Goal: Task Accomplishment & Management: Manage account settings

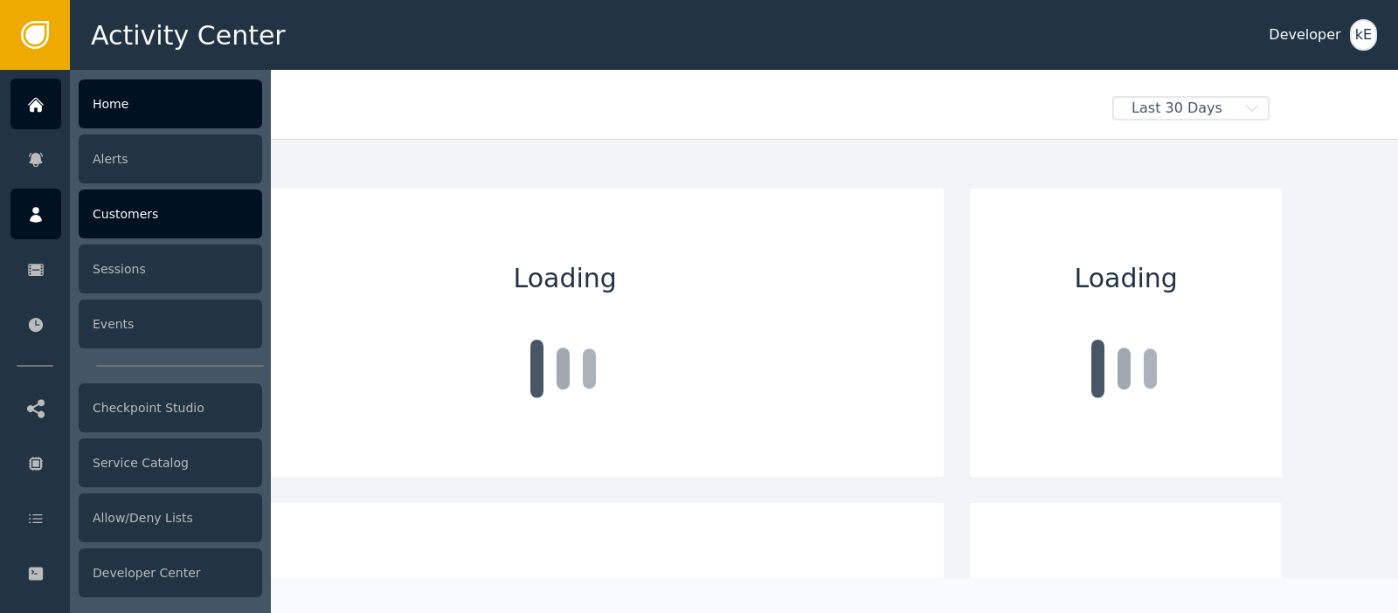
click at [37, 222] on icon at bounding box center [36, 215] width 12 height 16
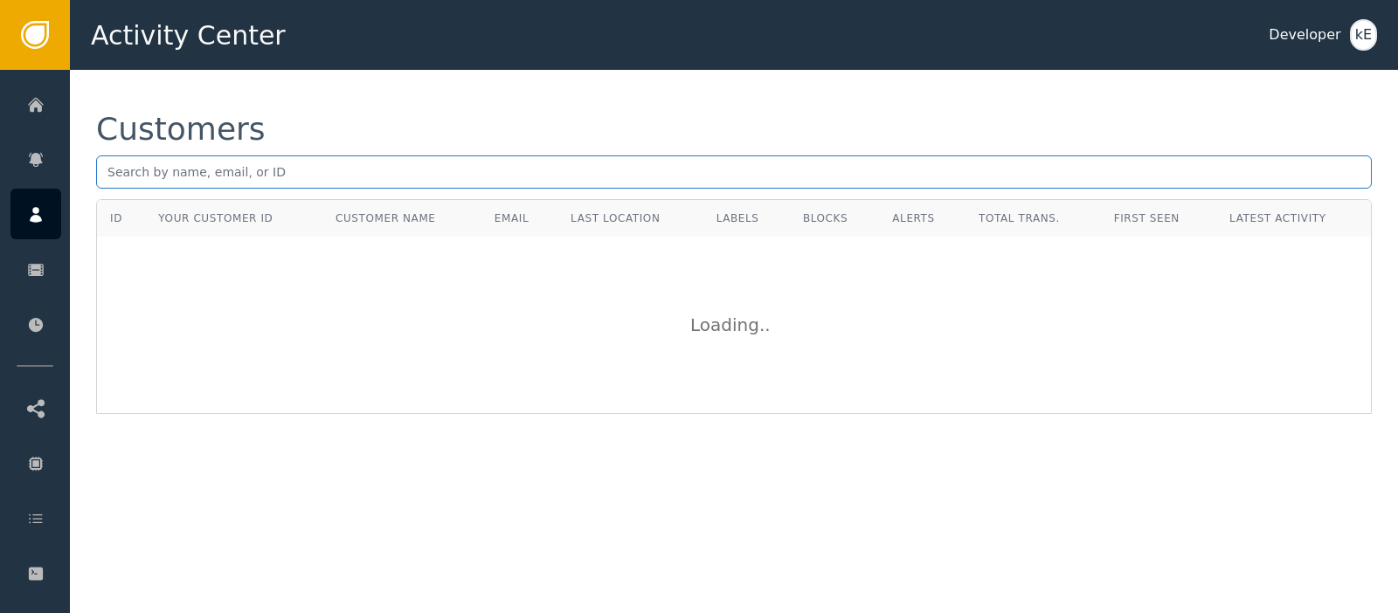
paste input "[EMAIL_ADDRESS][DOMAIN_NAME]"
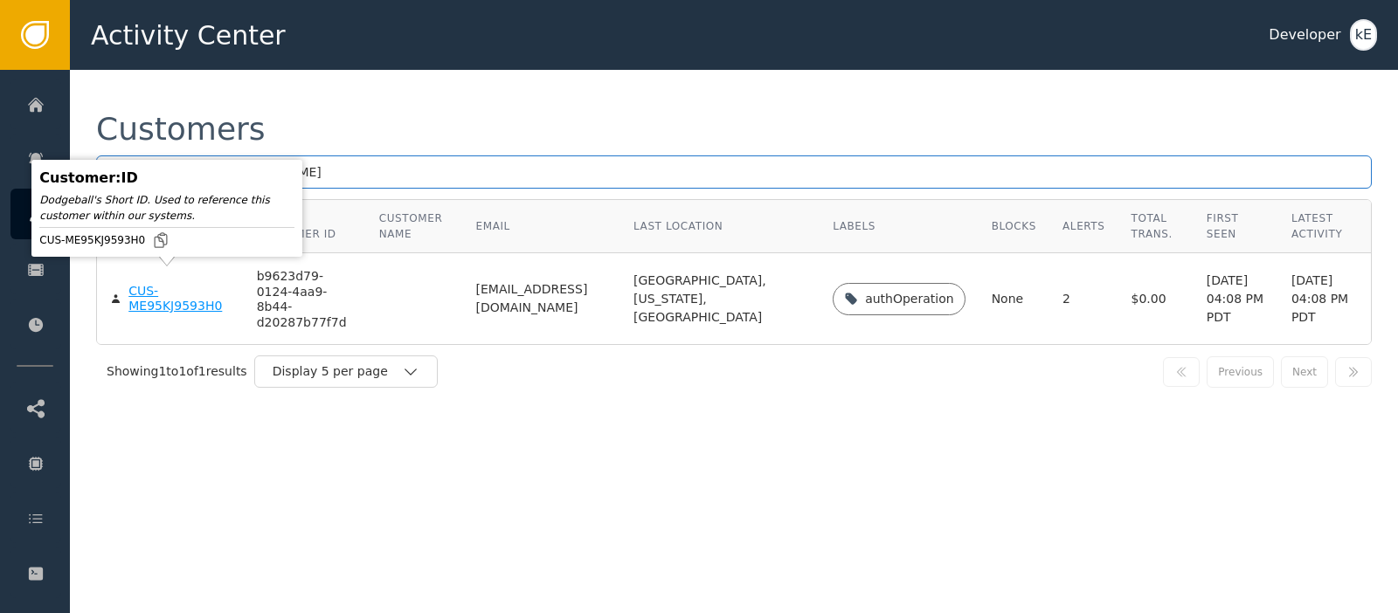
type input "[EMAIL_ADDRESS][DOMAIN_NAME]"
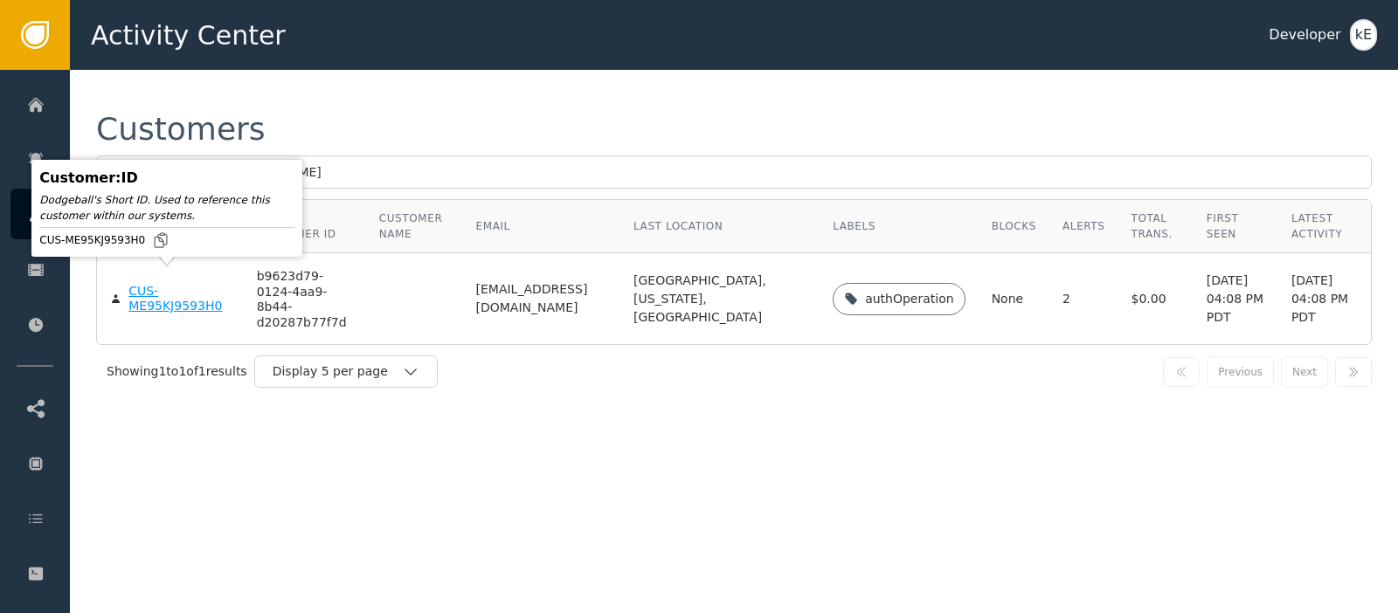
click at [196, 289] on div "CUS-ME95KJ9593H0" at bounding box center [178, 299] width 101 height 31
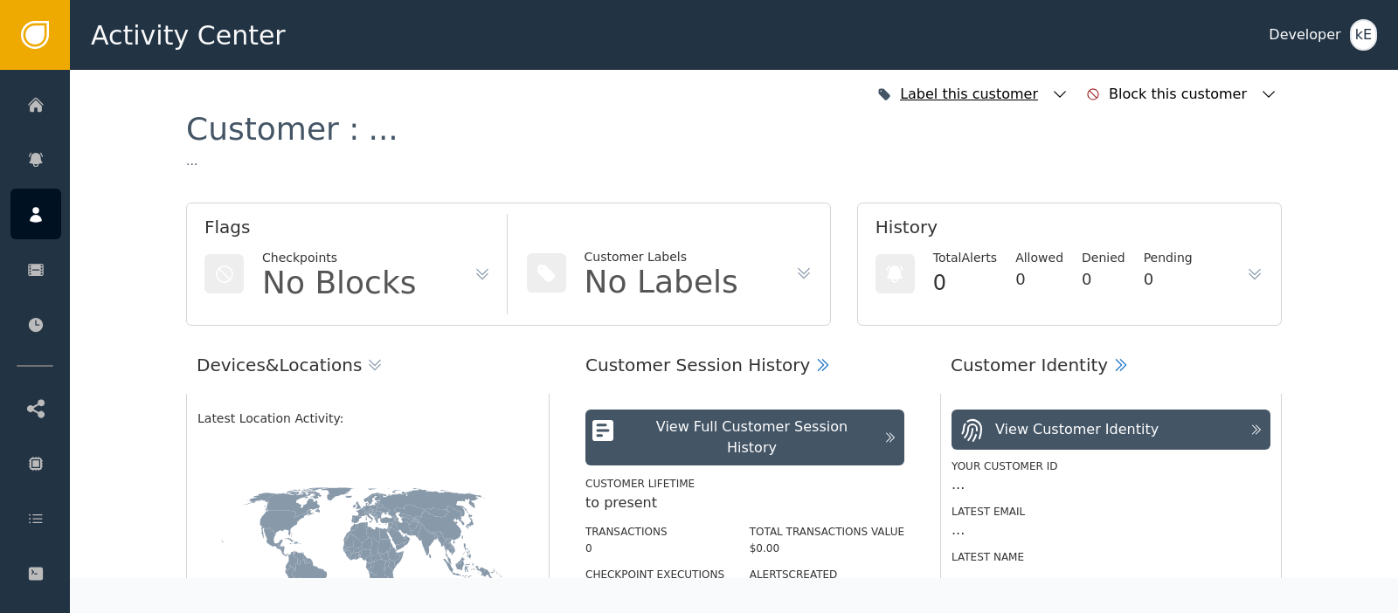
click at [1068, 90] on icon "button" at bounding box center [1059, 94] width 17 height 17
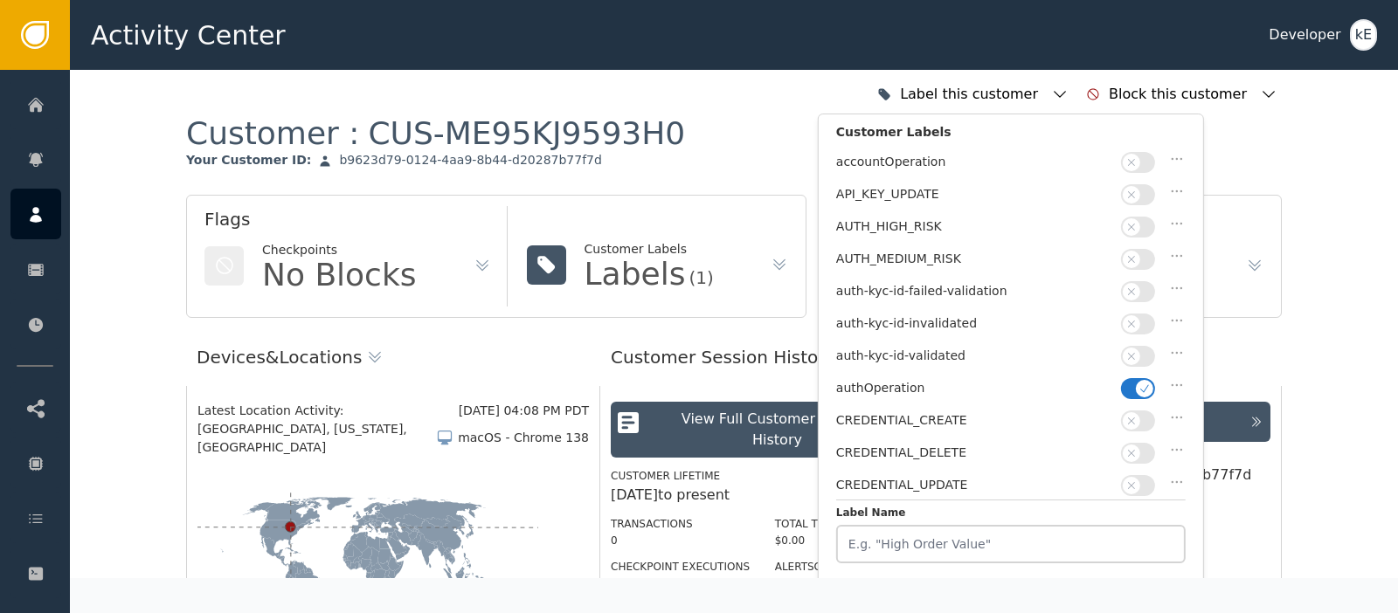
click at [1137, 350] on icon "button" at bounding box center [1131, 356] width 12 height 12
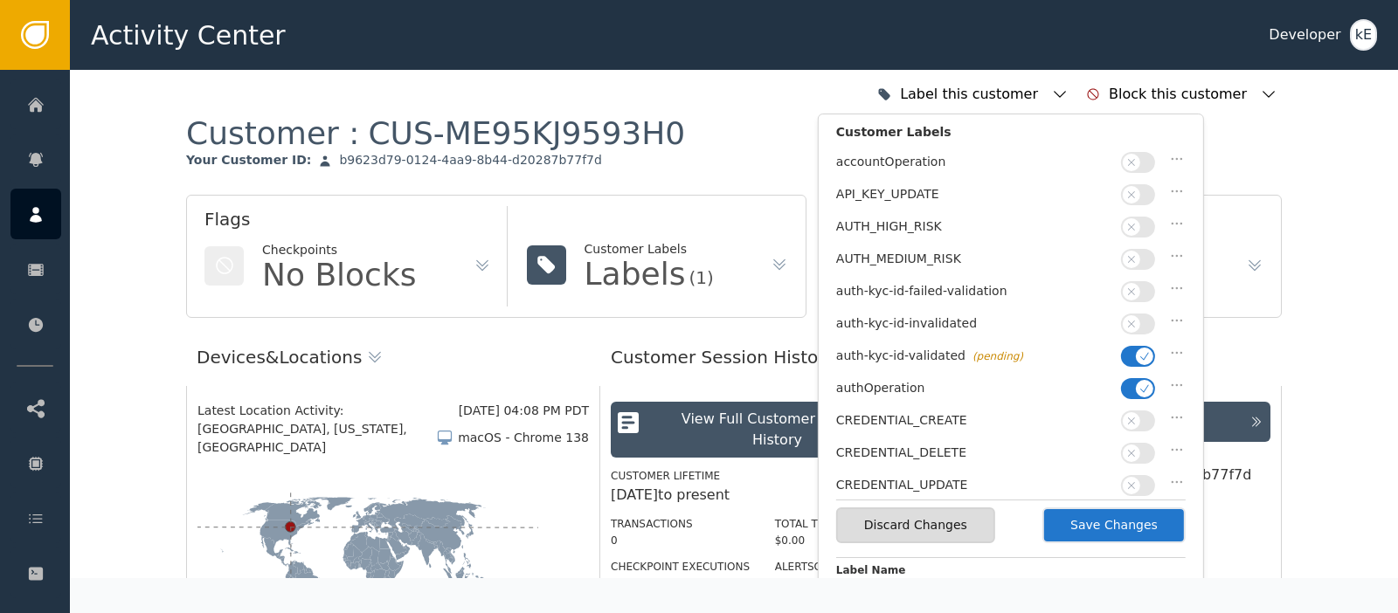
click at [1087, 533] on button "Save Changes" at bounding box center [1113, 526] width 143 height 36
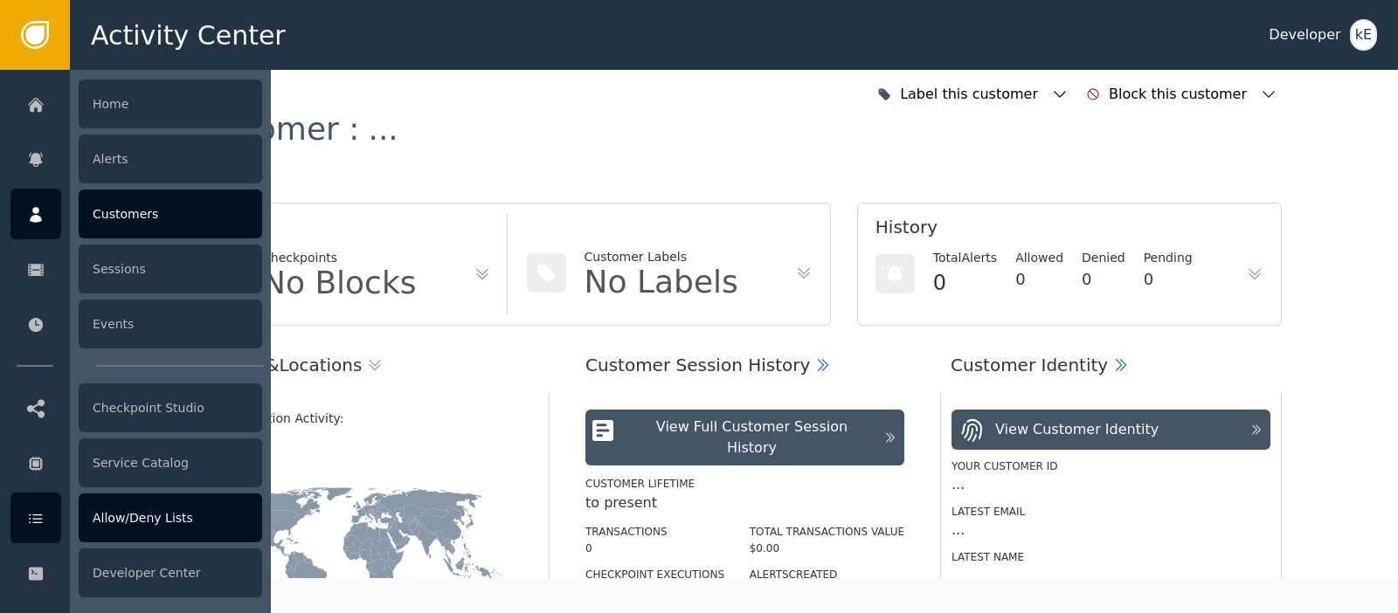
click at [28, 519] on div at bounding box center [35, 518] width 51 height 51
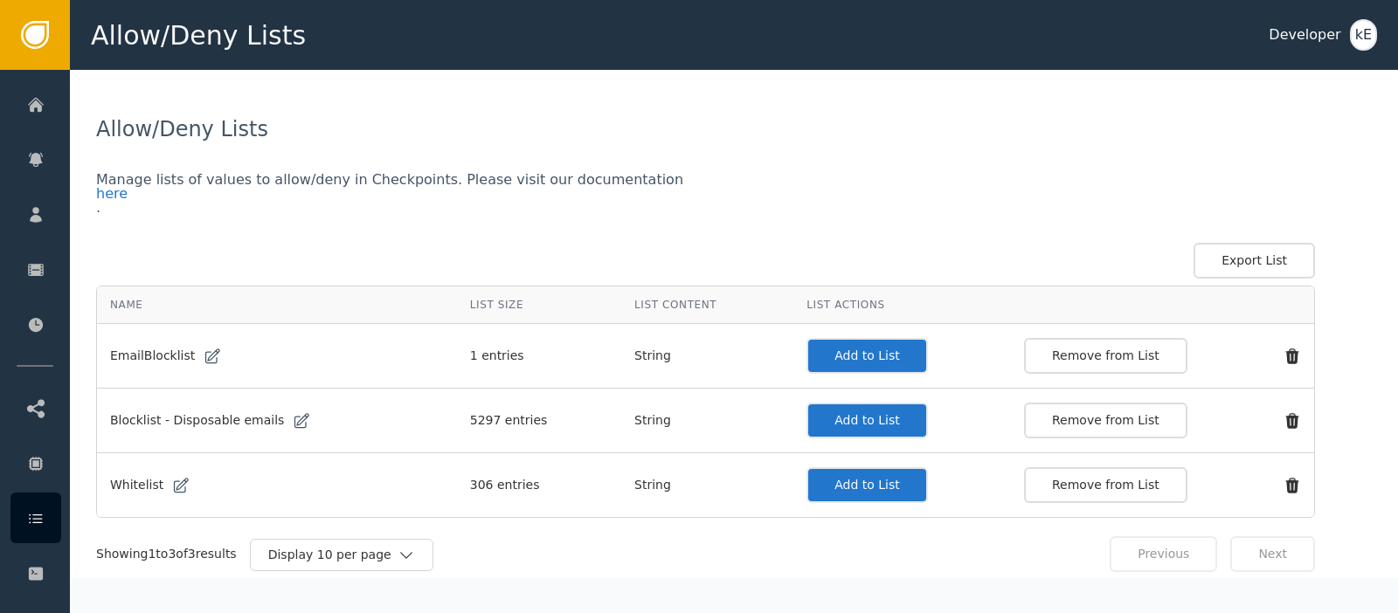
click at [850, 490] on button "Add to List" at bounding box center [866, 485] width 121 height 36
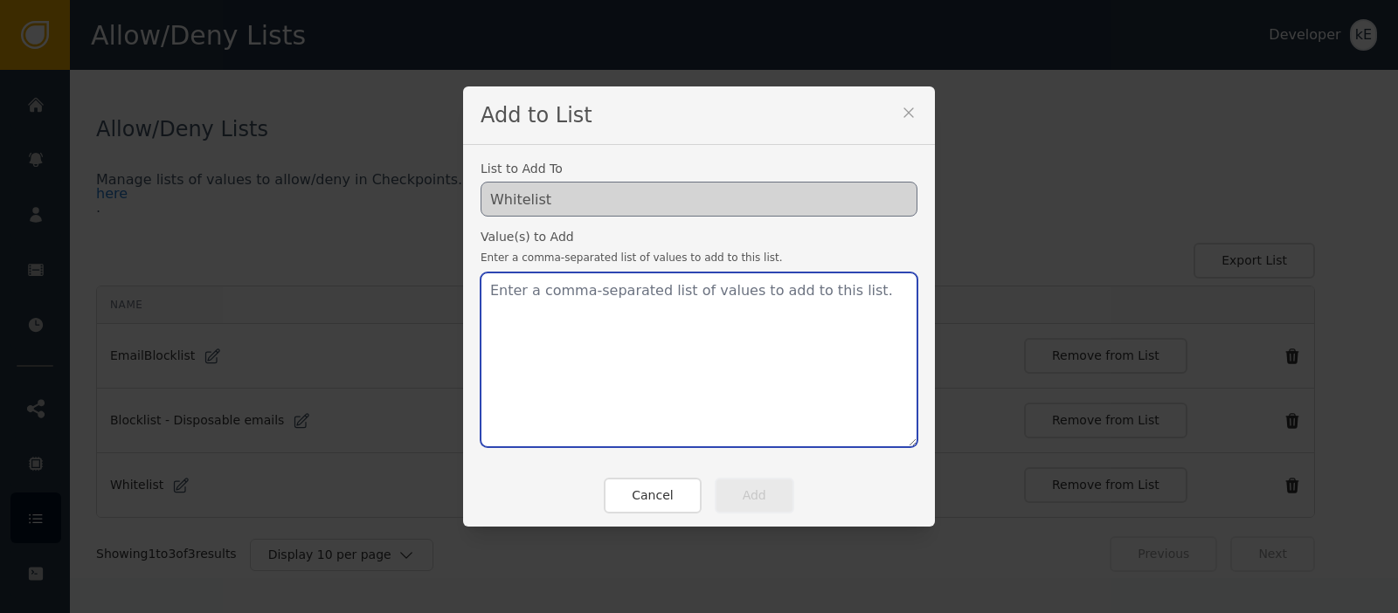
paste textarea "[EMAIL_ADDRESS][DOMAIN_NAME]"
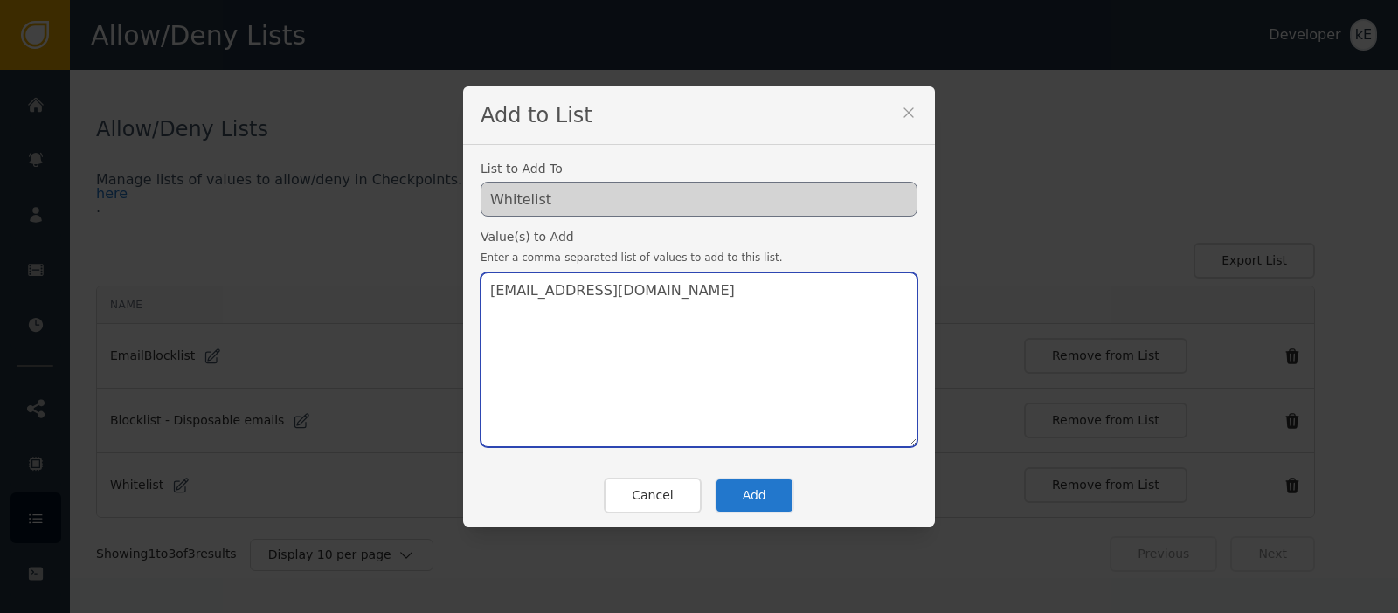
type textarea "[EMAIL_ADDRESS][DOMAIN_NAME]"
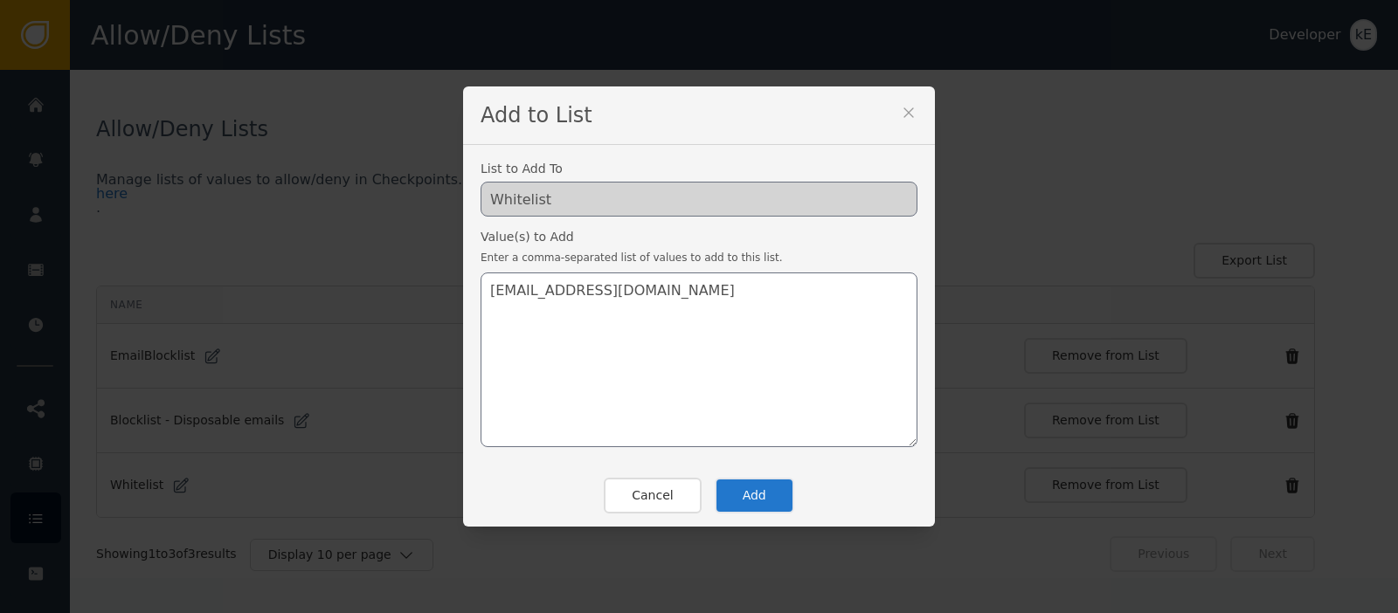
click at [775, 489] on button "Add" at bounding box center [755, 496] width 80 height 36
